Goal: Check status

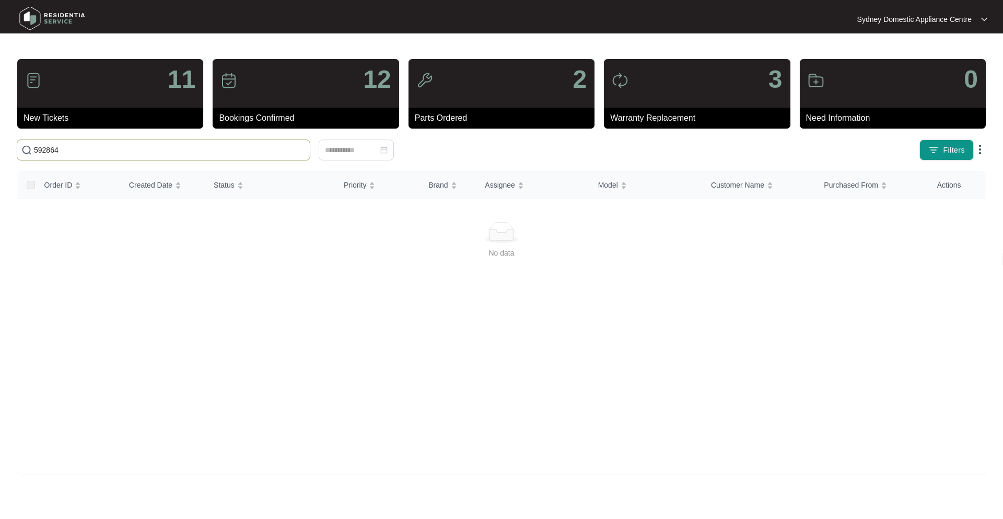
click at [158, 146] on input "592864" at bounding box center [170, 149] width 272 height 11
click at [146, 153] on input "[PHONE_NUMBER]/08/2025 - Called no answer left VM and sent email." at bounding box center [170, 149] width 272 height 11
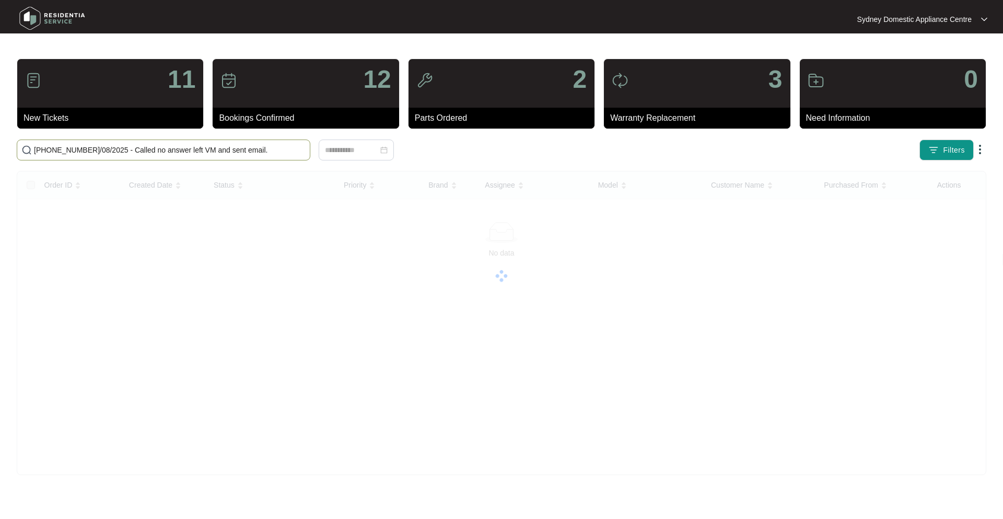
click at [146, 153] on input "[PHONE_NUMBER]/08/2025 - Called no answer left VM and sent email." at bounding box center [170, 149] width 272 height 11
type input "[PHONE_NUMBER]/08/2025 - Called no answer left VM and sent email."
click at [205, 147] on input "[PHONE_NUMBER]/08/2025 - Called no answer left VM and sent email." at bounding box center [170, 149] width 272 height 11
click at [235, 147] on input "[PHONE_NUMBER]/08/2025 - Called no answer left VM and sent email." at bounding box center [170, 149] width 272 height 11
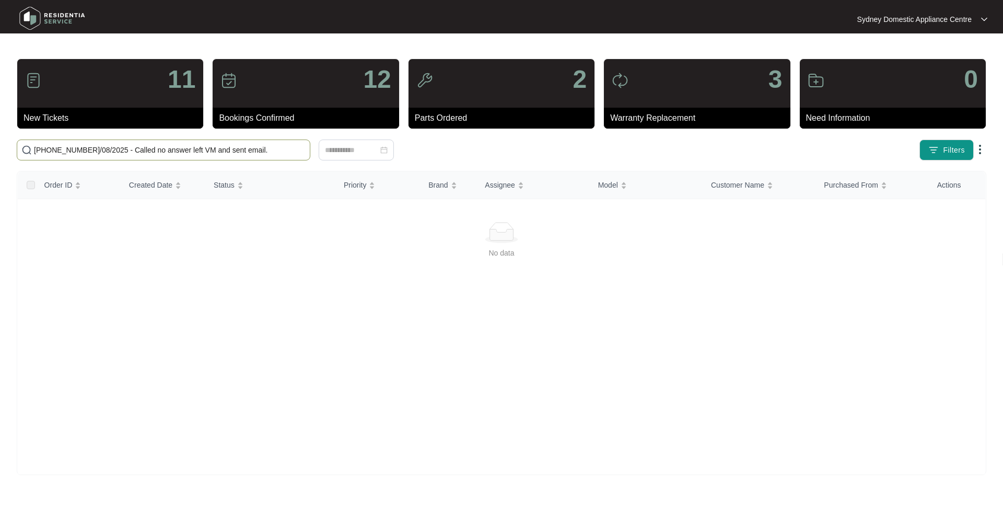
drag, startPoint x: 238, startPoint y: 153, endPoint x: 28, endPoint y: 136, distance: 210.1
click at [17, 145] on span "[PHONE_NUMBER]/08/2025 - Called no answer left VM and sent email." at bounding box center [164, 149] width 294 height 21
paste input "630468"
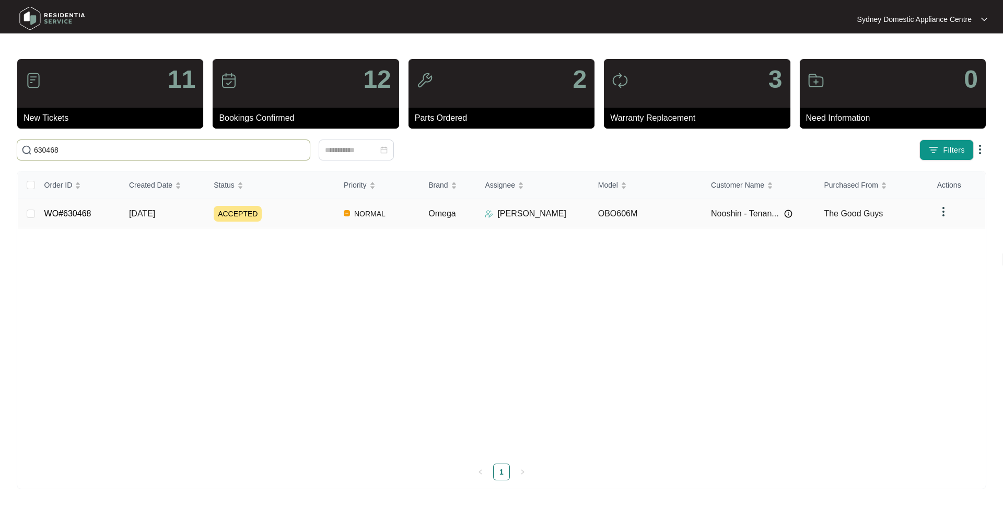
type input "630468"
click at [318, 214] on div "ACCEPTED" at bounding box center [275, 214] width 122 height 16
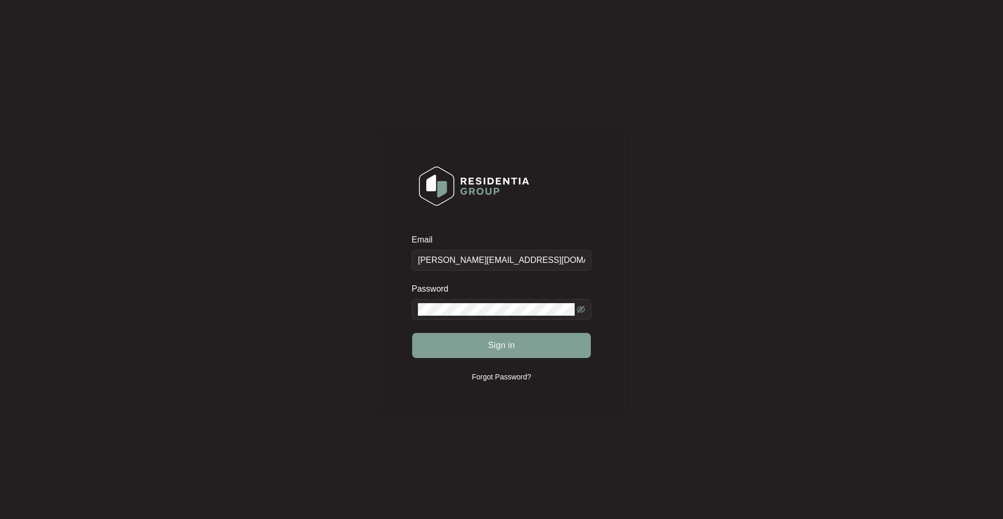
click at [530, 352] on div "Sign in" at bounding box center [502, 345] width 180 height 26
click at [520, 344] on button "Sign in" at bounding box center [501, 345] width 179 height 25
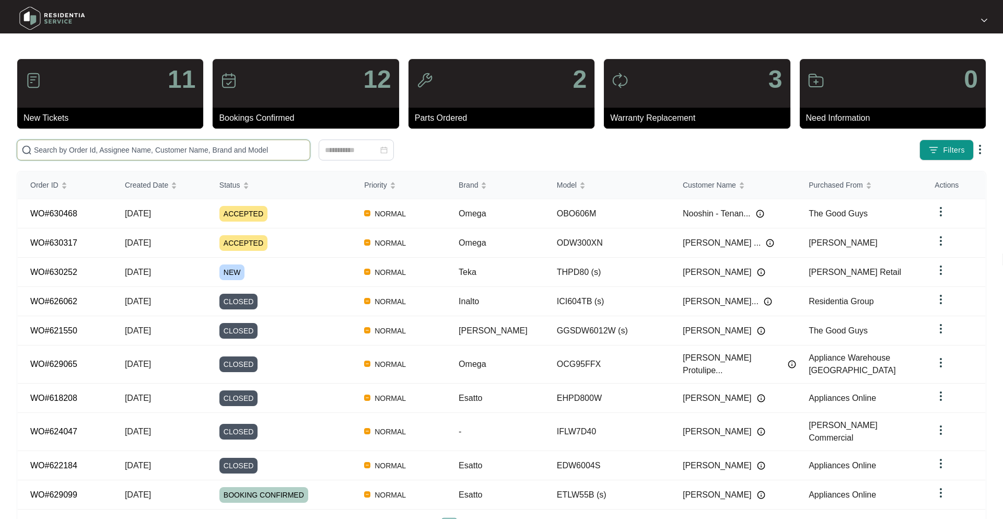
click at [90, 150] on input "text" at bounding box center [170, 149] width 272 height 11
paste input "630468"
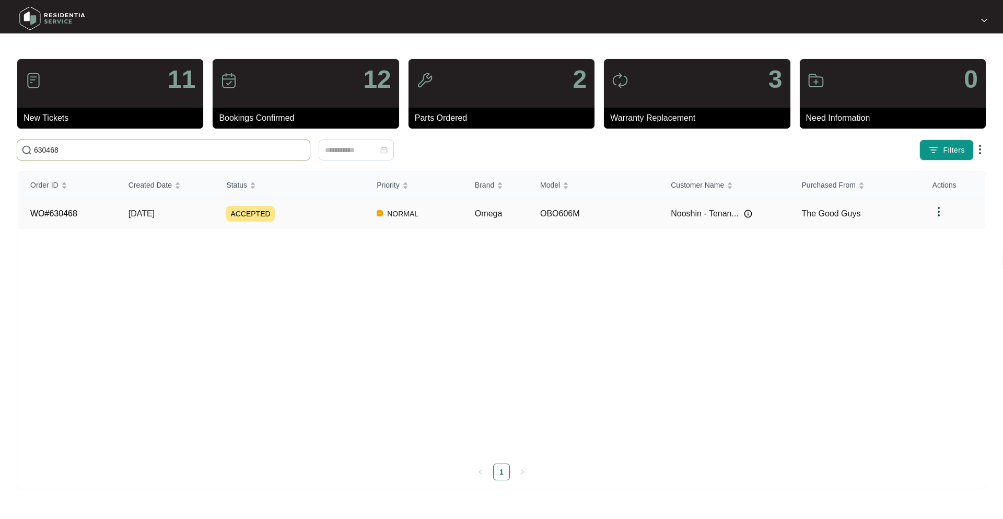
type input "630468"
click at [155, 209] on span "[DATE]" at bounding box center [142, 213] width 26 height 9
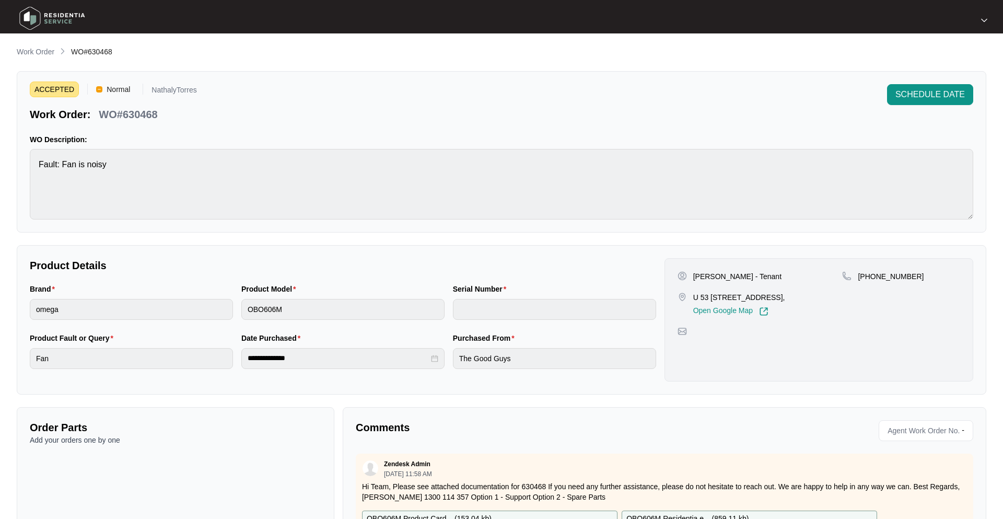
drag, startPoint x: 701, startPoint y: 296, endPoint x: 793, endPoint y: 297, distance: 92.5
click at [785, 297] on p "U 53 [STREET_ADDRESS]," at bounding box center [739, 297] width 92 height 10
